Goal: Task Accomplishment & Management: Complete application form

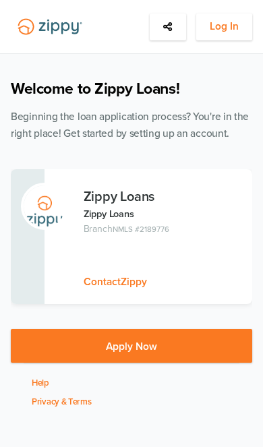
click at [236, 30] on span "Log In" at bounding box center [224, 26] width 29 height 17
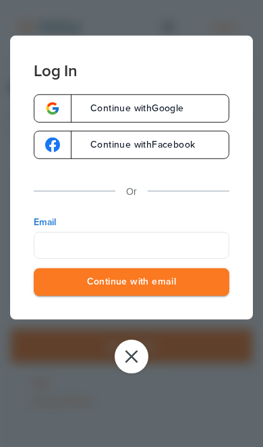
click at [169, 238] on input "Email" at bounding box center [131, 245] width 195 height 27
type input "**********"
click at [131, 283] on button "Continue with email" at bounding box center [131, 282] width 195 height 28
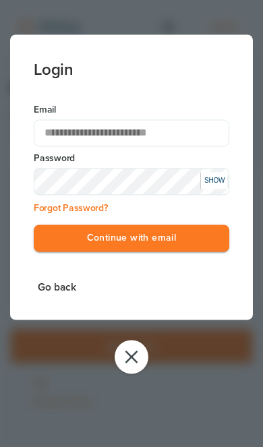
click at [172, 251] on button "Continue with email" at bounding box center [131, 238] width 195 height 28
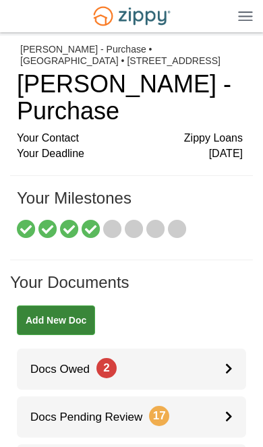
click at [192, 361] on link "Docs Owed 2" at bounding box center [131, 368] width 229 height 41
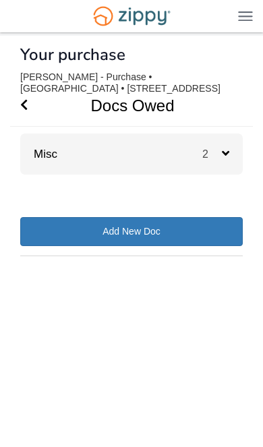
click at [229, 153] on div "2" at bounding box center [222, 153] width 40 height 41
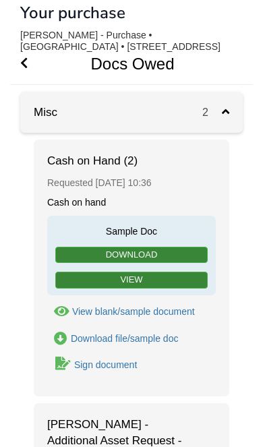
scroll to position [42, 0]
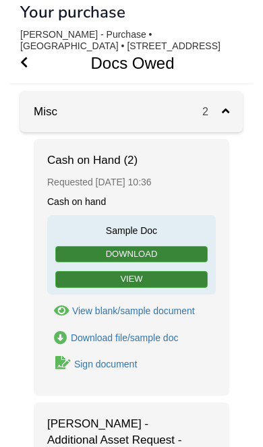
click at [26, 73] on span "Go Back" at bounding box center [23, 62] width 7 height 41
